Goal: Task Accomplishment & Management: Manage account settings

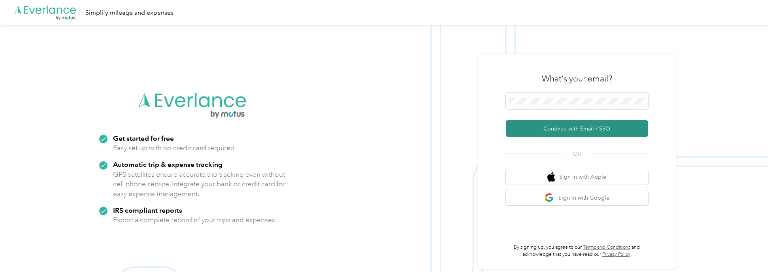
click at [546, 127] on button "Continue with Email / SSO" at bounding box center [577, 128] width 142 height 17
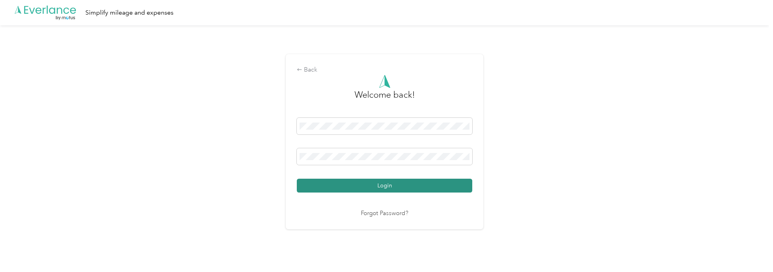
click at [353, 188] on button "Login" at bounding box center [385, 186] width 176 height 14
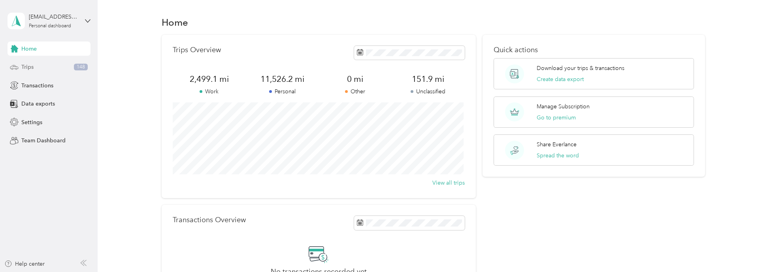
click at [32, 67] on span "Trips" at bounding box center [27, 67] width 12 height 8
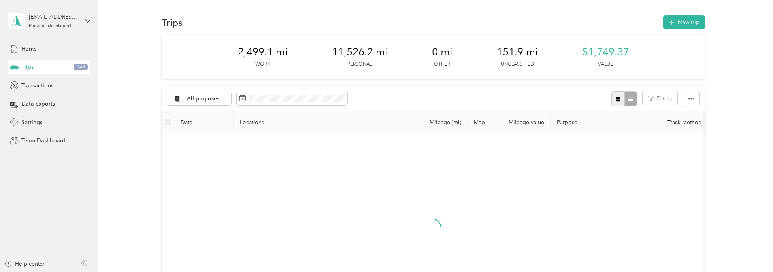
click at [613, 98] on button "button" at bounding box center [618, 98] width 13 height 15
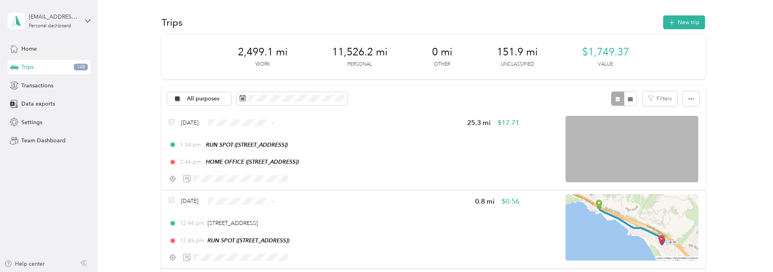
click at [244, 149] on span "Personal" at bounding box center [259, 151] width 47 height 8
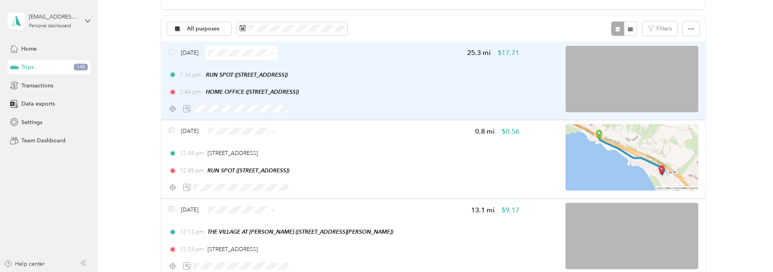
scroll to position [79, 0]
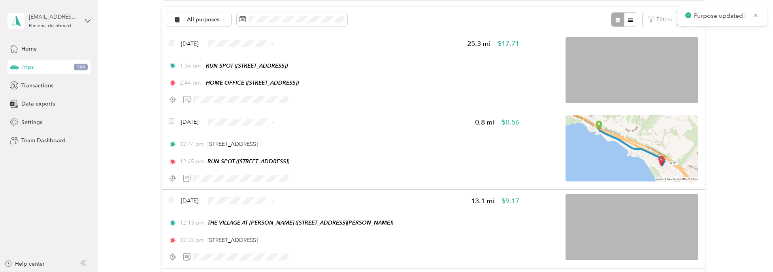
click at [244, 146] on span "Personal" at bounding box center [259, 150] width 47 height 8
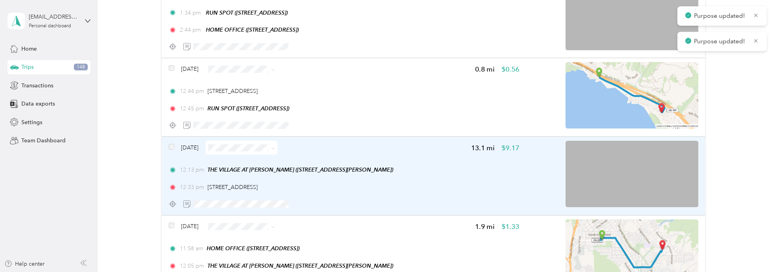
scroll to position [198, 0]
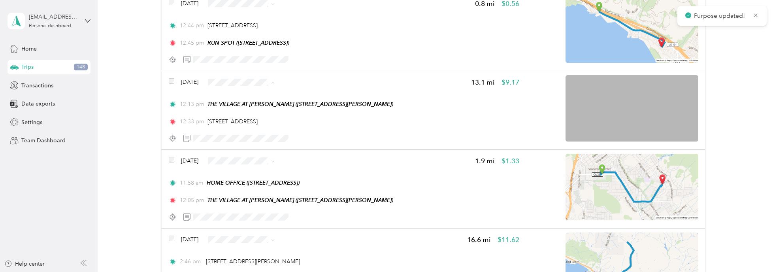
click at [244, 111] on span "Personal" at bounding box center [259, 110] width 47 height 8
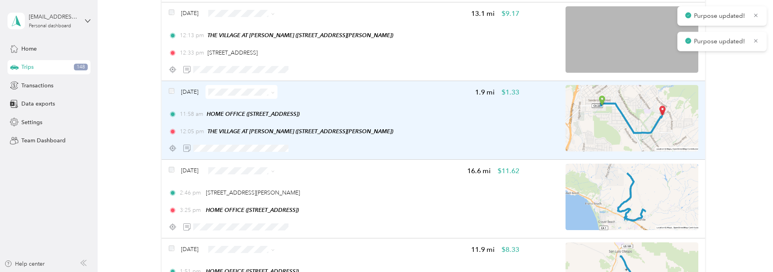
scroll to position [277, 0]
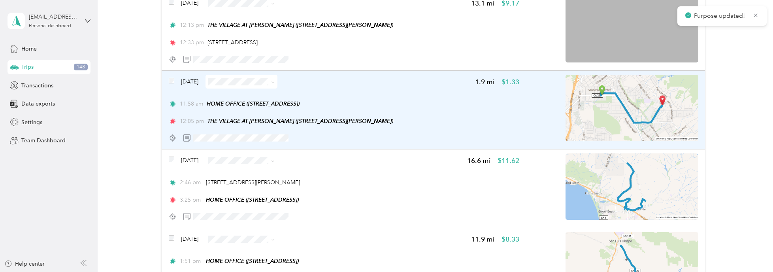
click at [234, 76] on span at bounding box center [242, 82] width 72 height 14
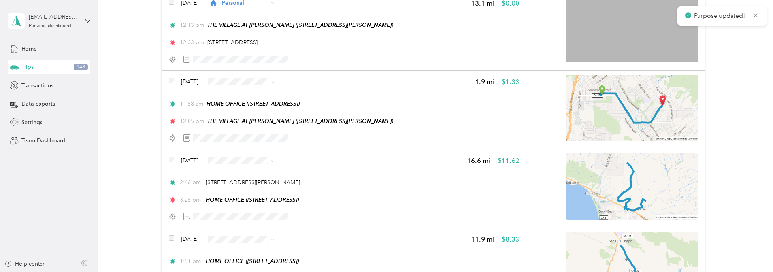
click at [248, 107] on span "Personal" at bounding box center [259, 109] width 47 height 8
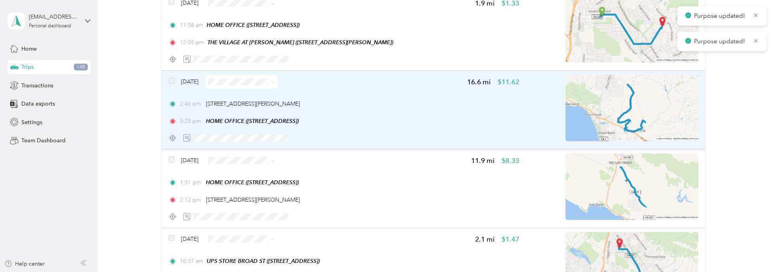
scroll to position [356, 0]
click at [240, 102] on span "[STREET_ADDRESS][PERSON_NAME]" at bounding box center [253, 103] width 94 height 7
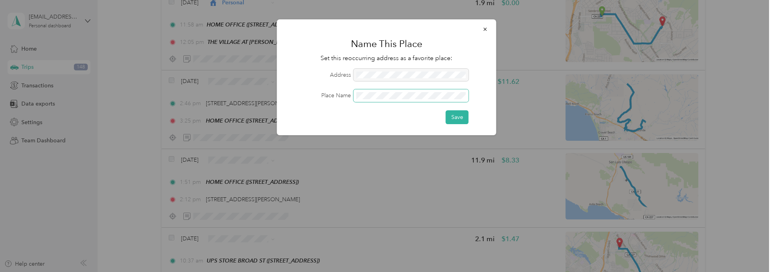
click at [446, 110] on button "Save" at bounding box center [457, 117] width 23 height 14
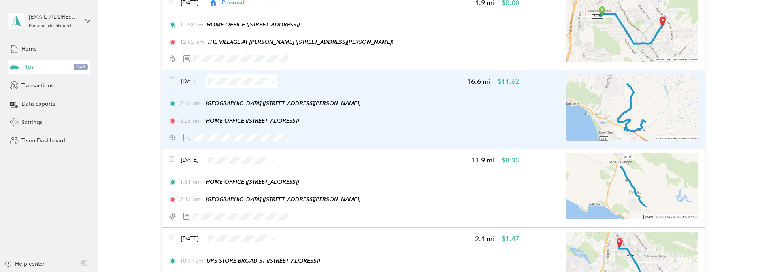
click at [264, 84] on span at bounding box center [242, 81] width 72 height 14
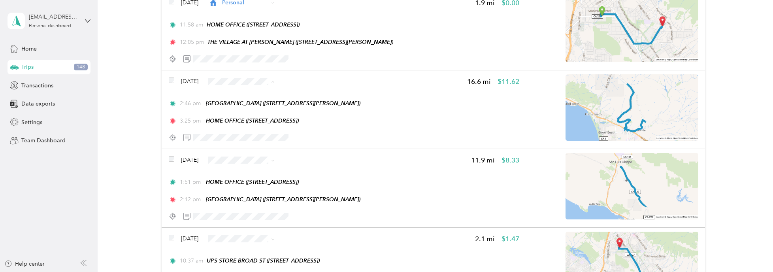
click at [252, 93] on span "Work" at bounding box center [263, 95] width 47 height 8
click at [255, 45] on span "Work" at bounding box center [263, 47] width 47 height 8
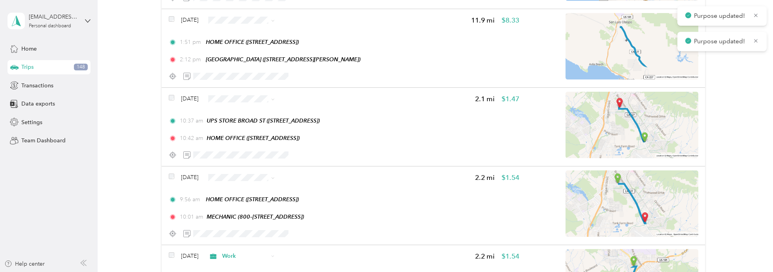
scroll to position [514, 0]
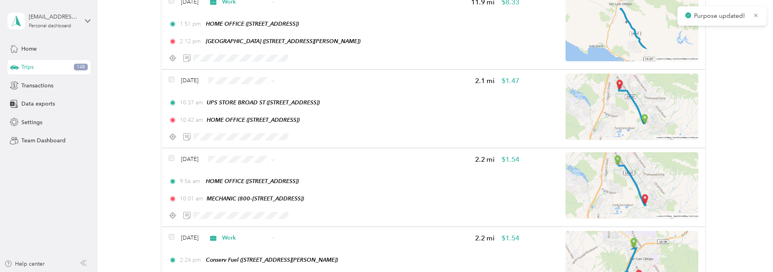
click at [242, 89] on span "Work" at bounding box center [263, 93] width 47 height 8
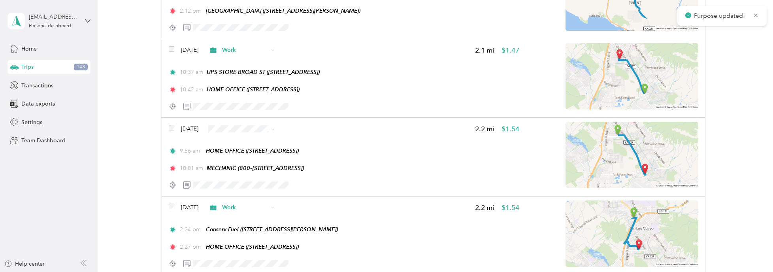
scroll to position [553, 0]
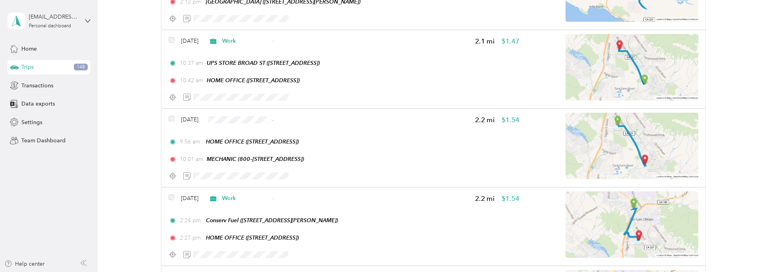
click at [246, 129] on span "Work" at bounding box center [263, 131] width 47 height 8
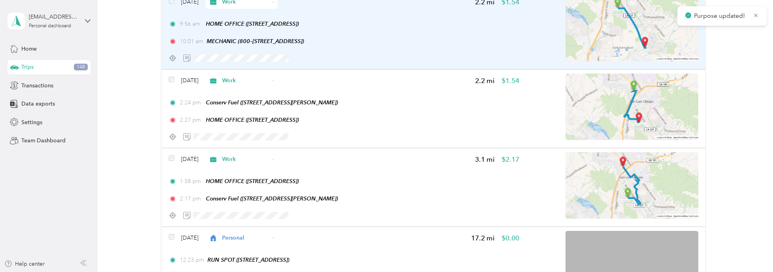
scroll to position [672, 0]
